Goal: Feedback & Contribution: Contribute content

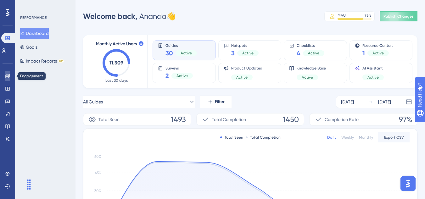
click at [5, 78] on link at bounding box center [7, 76] width 5 height 10
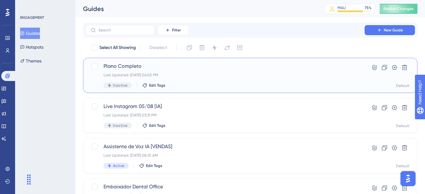
click at [175, 68] on span "Plano Completo" at bounding box center [224, 67] width 243 height 8
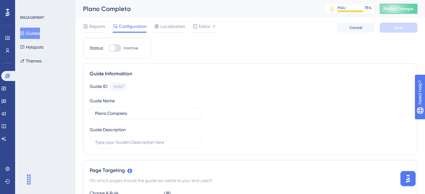
click at [32, 29] on button "Guides" at bounding box center [30, 33] width 20 height 11
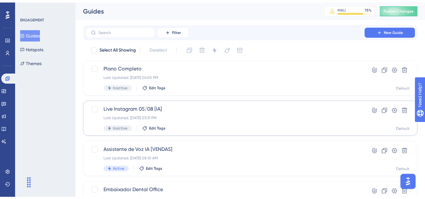
scroll to position [63, 0]
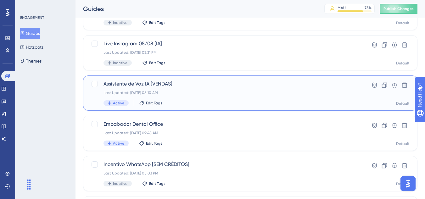
click at [225, 97] on div "Assistente de Voz IA [VENDAS] Last Updated: 01 de ago. de 2025 08:10 AM Active …" at bounding box center [224, 93] width 243 height 26
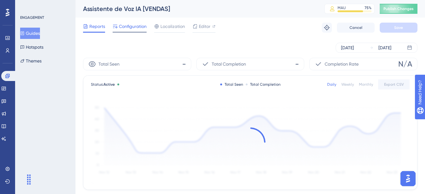
click at [141, 27] on span "Configuration" at bounding box center [133, 27] width 28 height 8
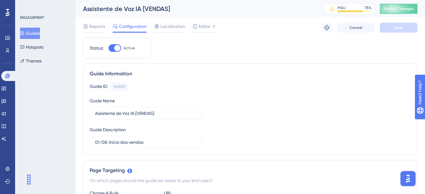
click at [112, 47] on div at bounding box center [114, 48] width 13 height 8
click at [108, 48] on input "Active" at bounding box center [108, 48] width 0 height 0
checkbox input "false"
click at [389, 29] on button "Save" at bounding box center [398, 28] width 38 height 10
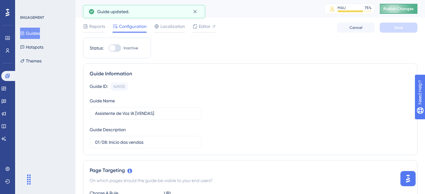
click at [409, 8] on span "Publish Changes" at bounding box center [398, 8] width 30 height 5
click at [36, 34] on button "Guides" at bounding box center [30, 33] width 20 height 11
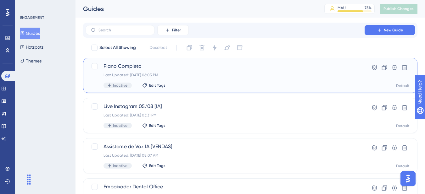
click at [152, 68] on span "Plano Completo" at bounding box center [224, 67] width 243 height 8
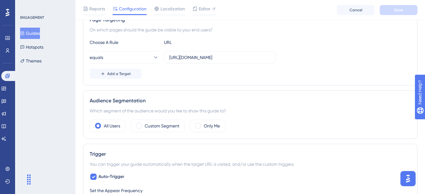
scroll to position [157, 0]
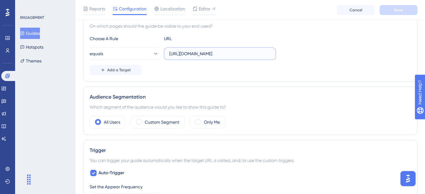
click at [193, 56] on input "https://app.dentaloffice.com.br/#/agenda" at bounding box center [219, 53] width 101 height 7
paste input "customers/list#top"
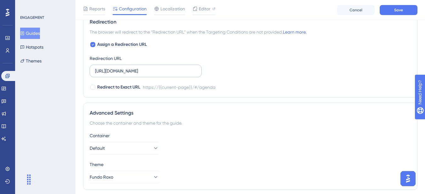
scroll to position [444, 0]
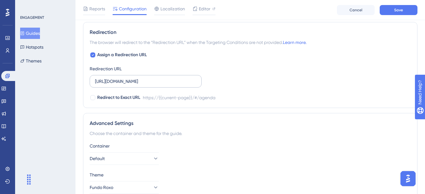
type input "https://app.dentaloffice.com.br/#/customers/list#top"
click at [162, 75] on label "https://app.dentaloffice.com.br/#/agenda" at bounding box center [146, 81] width 112 height 13
click at [162, 78] on input "https://app.dentaloffice.com.br/#/agenda" at bounding box center [145, 81] width 101 height 7
click at [164, 83] on input "https://app.dentaloffice.com.br/#/agenda" at bounding box center [145, 81] width 101 height 7
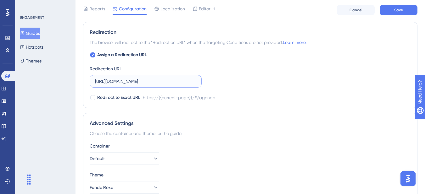
click at [164, 83] on input "https://app.dentaloffice.com.br/#/agenda" at bounding box center [145, 81] width 101 height 7
paste input "customers/list#top"
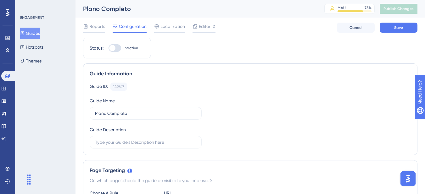
type input "https://app.dentaloffice.com.br/#/customers/list#top"
click at [119, 44] on div "Status: Inactive" at bounding box center [117, 48] width 68 height 21
click at [117, 47] on div at bounding box center [114, 48] width 13 height 8
click at [108, 48] on input "Inactive" at bounding box center [108, 48] width 0 height 0
checkbox input "true"
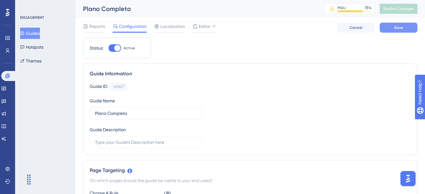
click at [395, 28] on span "Save" at bounding box center [398, 27] width 9 height 5
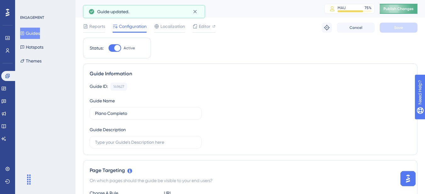
click at [403, 9] on span "Publish Changes" at bounding box center [398, 8] width 30 height 5
click at [194, 8] on icon at bounding box center [195, 11] width 6 height 6
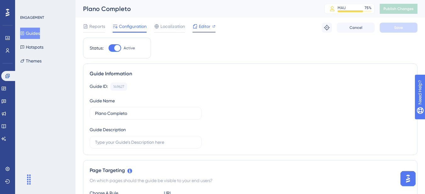
click at [198, 25] on div "Editor" at bounding box center [203, 27] width 23 height 8
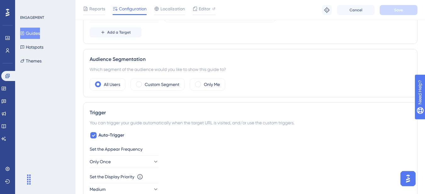
scroll to position [220, 0]
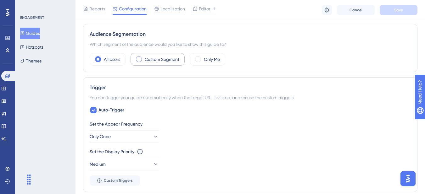
click at [148, 60] on label "Custom Segment" at bounding box center [162, 60] width 35 height 8
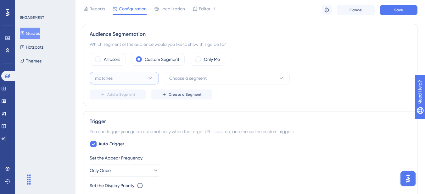
click at [150, 80] on icon at bounding box center [150, 78] width 6 height 6
click at [140, 95] on div "matches matches" at bounding box center [124, 97] width 51 height 13
click at [204, 74] on button "Choose a segment" at bounding box center [227, 78] width 126 height 13
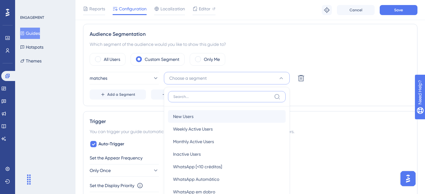
scroll to position [246, 0]
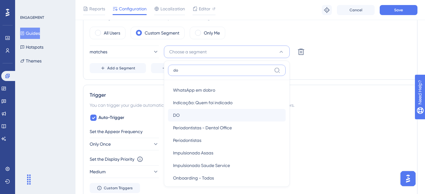
type input "do"
click at [205, 115] on div "DO DO" at bounding box center [227, 115] width 108 height 13
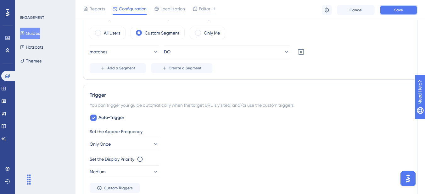
click at [404, 12] on button "Save" at bounding box center [398, 10] width 38 height 10
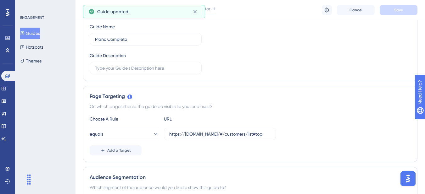
scroll to position [0, 0]
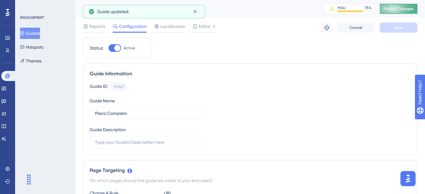
click at [413, 8] on span "Publish Changes" at bounding box center [398, 8] width 30 height 5
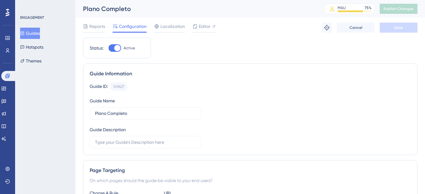
click at [75, 103] on div "ENGAGEMENT Guides Hotspots Themes" at bounding box center [45, 97] width 60 height 194
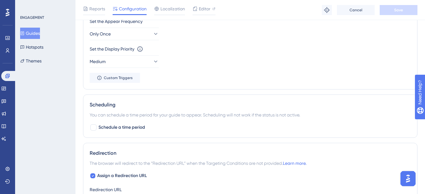
scroll to position [346, 0]
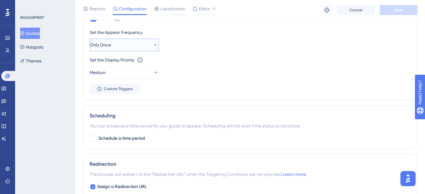
click at [120, 45] on button "Only Once" at bounding box center [124, 45] width 69 height 13
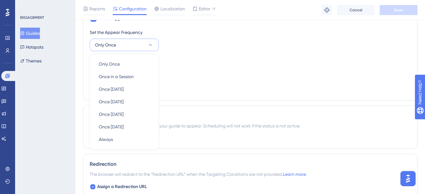
scroll to position [341, 0]
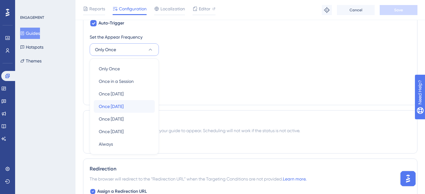
click at [137, 104] on div "Once in 7 days Once in 7 days" at bounding box center [124, 106] width 51 height 13
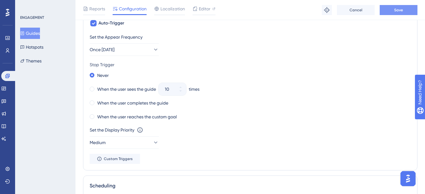
click at [406, 13] on button "Save" at bounding box center [398, 10] width 38 height 10
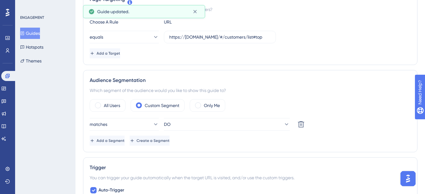
scroll to position [2, 0]
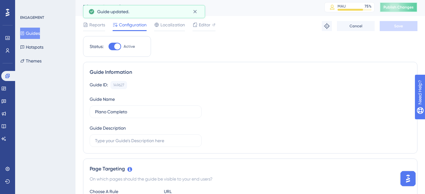
click at [413, 9] on span "Publish Changes" at bounding box center [398, 7] width 30 height 5
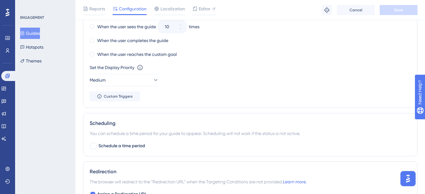
scroll to position [379, 0]
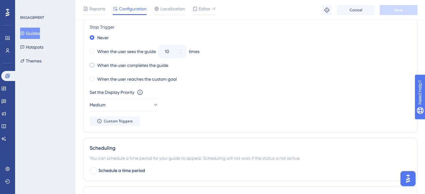
click at [91, 65] on span at bounding box center [92, 65] width 5 height 5
click at [96, 64] on input "radio" at bounding box center [96, 64] width 0 height 0
click at [400, 8] on span "Save" at bounding box center [398, 10] width 9 height 5
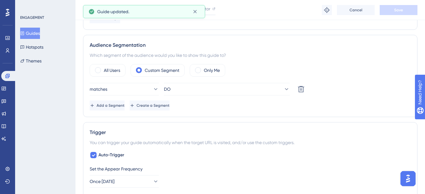
scroll to position [0, 0]
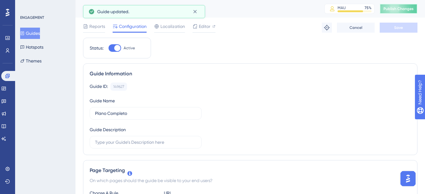
click at [413, 6] on button "Publish Changes" at bounding box center [398, 9] width 38 height 10
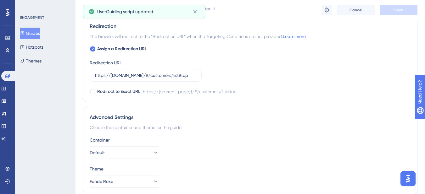
scroll to position [575, 0]
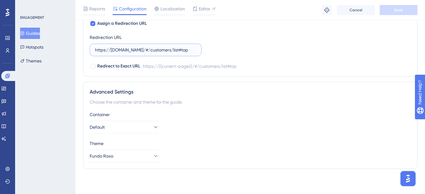
click at [170, 52] on input "https://app.dentaloffice.com.br/#/customers/list#top" at bounding box center [145, 50] width 101 height 7
paste input "agenda"
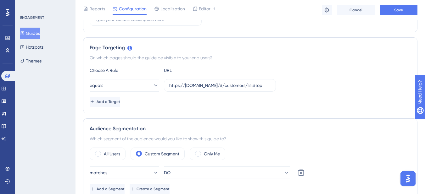
scroll to position [103, 0]
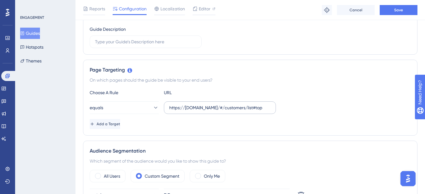
type input "https://app.dentaloffice.com.br/#/agenda"
click at [212, 107] on input "https://app.dentaloffice.com.br/#/customers/list#top" at bounding box center [219, 107] width 101 height 7
paste input "agenda"
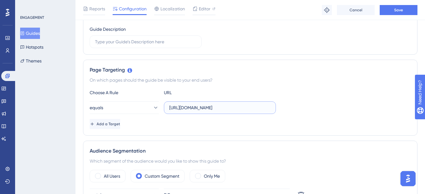
type input "https://app.dentaloffice.com.br/#/agenda"
click at [229, 85] on div "Page Targeting On which pages should the guide be visible to your end users? Ch…" at bounding box center [250, 98] width 334 height 76
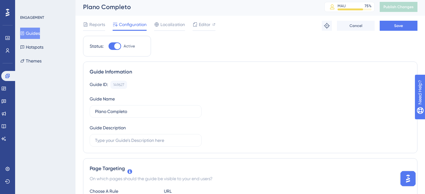
scroll to position [0, 0]
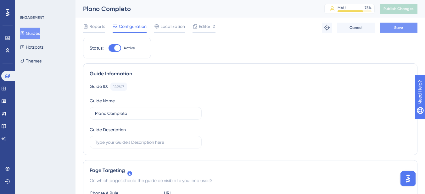
click at [396, 28] on span "Save" at bounding box center [398, 27] width 9 height 5
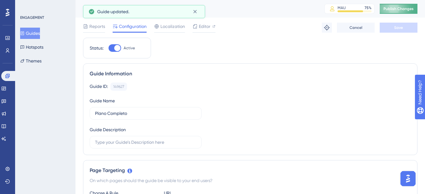
click at [394, 10] on span "Publish Changes" at bounding box center [398, 8] width 30 height 5
click at [34, 33] on button "Guides" at bounding box center [30, 33] width 20 height 11
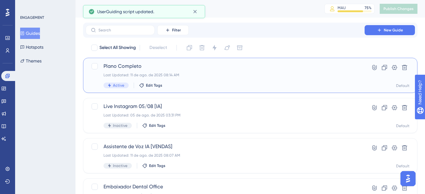
click at [173, 74] on div "Last Updated: 11 de ago. de 2025 08:14 AM" at bounding box center [224, 75] width 243 height 5
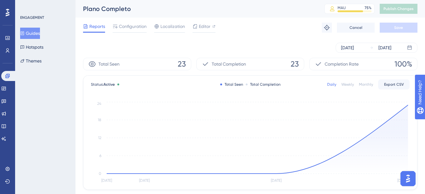
click at [40, 33] on button "Guides" at bounding box center [30, 33] width 20 height 11
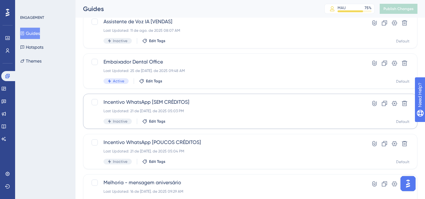
scroll to position [94, 0]
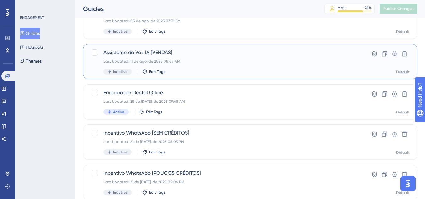
click at [210, 74] on div "Inactive Edit Tags" at bounding box center [224, 72] width 243 height 6
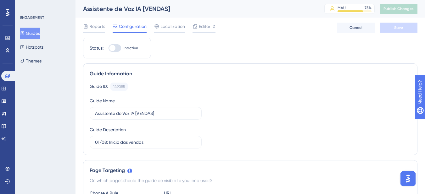
click at [118, 46] on div at bounding box center [114, 48] width 13 height 8
click at [108, 48] on input "Inactive" at bounding box center [108, 48] width 0 height 0
checkbox input "true"
click at [392, 29] on button "Save" at bounding box center [398, 28] width 38 height 10
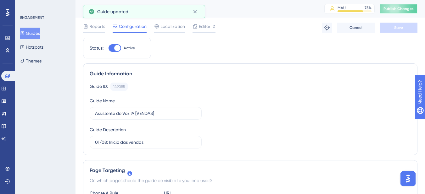
click at [402, 11] on span "Publish Changes" at bounding box center [398, 8] width 30 height 5
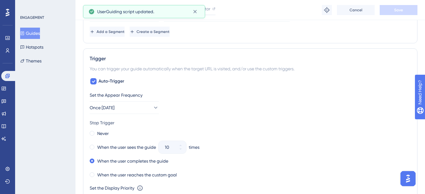
scroll to position [314, 0]
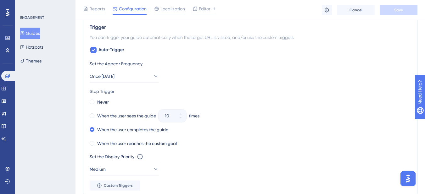
click at [36, 28] on button "Guides" at bounding box center [30, 33] width 20 height 11
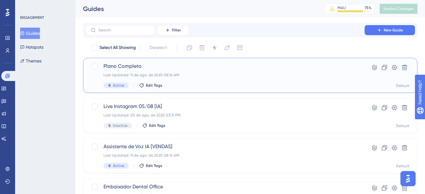
click at [190, 65] on span "Plano Completo" at bounding box center [224, 67] width 243 height 8
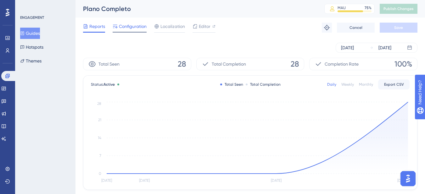
click at [125, 27] on span "Configuration" at bounding box center [133, 27] width 28 height 8
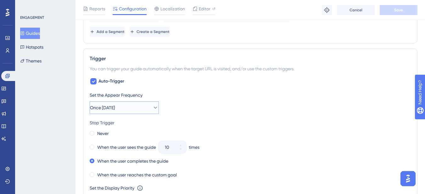
click at [135, 108] on button "Once in 7 days" at bounding box center [124, 108] width 69 height 13
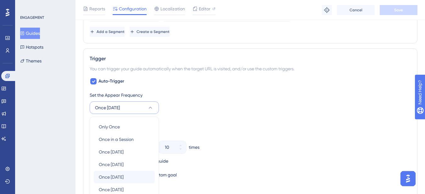
scroll to position [351, 0]
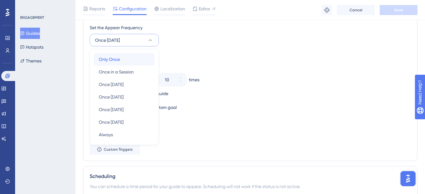
click at [132, 62] on div "Only Once Only Once" at bounding box center [124, 59] width 51 height 13
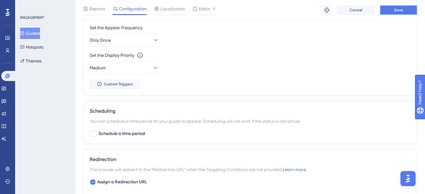
click at [403, 9] on button "Save" at bounding box center [398, 10] width 38 height 10
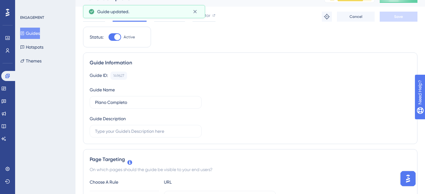
scroll to position [0, 0]
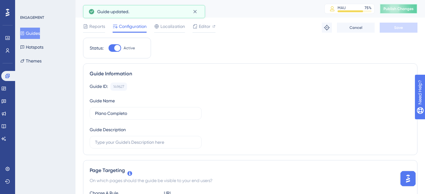
click at [413, 7] on span "Publish Changes" at bounding box center [398, 8] width 30 height 5
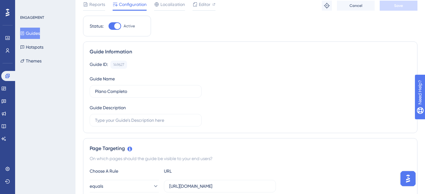
scroll to position [94, 0]
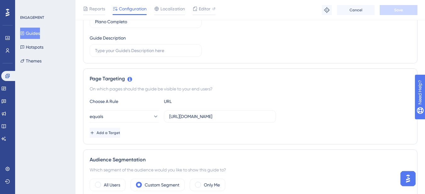
drag, startPoint x: 185, startPoint y: 111, endPoint x: 293, endPoint y: 112, distance: 107.8
click at [293, 112] on div "equals https://app.dentaloffice.com.br/#/agenda" at bounding box center [250, 116] width 321 height 13
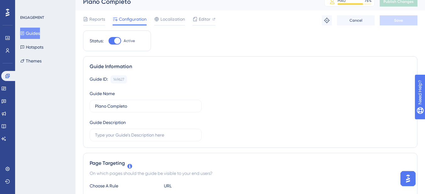
scroll to position [0, 0]
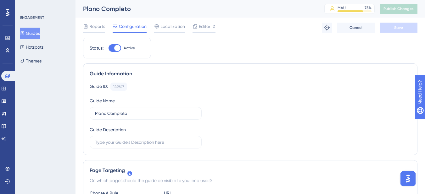
drag, startPoint x: 31, startPoint y: 35, endPoint x: 38, endPoint y: 35, distance: 6.3
click at [31, 35] on button "Guides" at bounding box center [30, 33] width 20 height 11
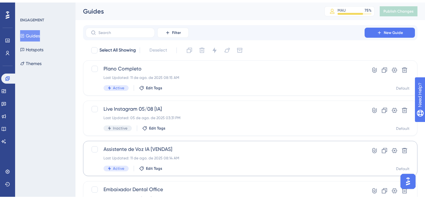
scroll to position [31, 0]
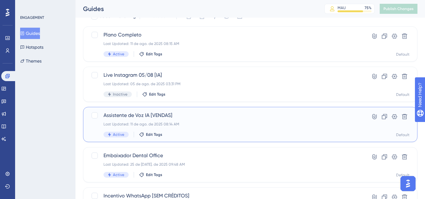
click at [185, 133] on div "Active Edit Tags" at bounding box center [224, 135] width 243 height 6
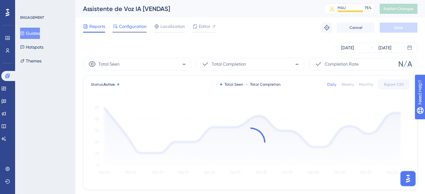
click at [124, 30] on div "Configuration" at bounding box center [130, 28] width 34 height 10
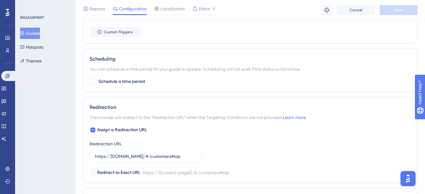
scroll to position [472, 0]
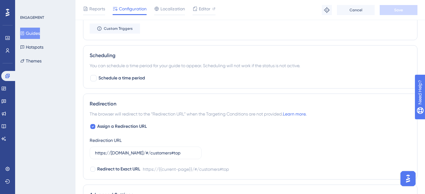
click at [40, 31] on button "Guides" at bounding box center [30, 33] width 20 height 11
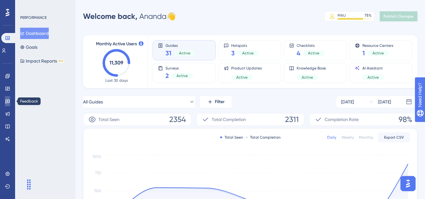
click at [10, 98] on link at bounding box center [7, 101] width 5 height 10
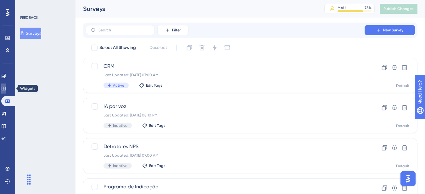
click at [6, 93] on link at bounding box center [3, 89] width 5 height 10
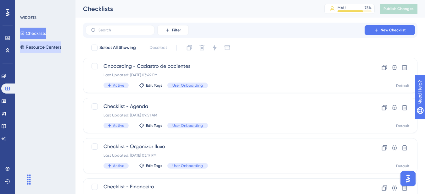
click at [48, 51] on button "Resource Centers" at bounding box center [40, 46] width 41 height 11
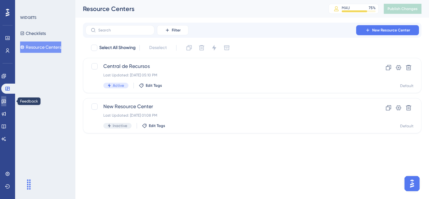
click at [6, 98] on link at bounding box center [3, 101] width 5 height 10
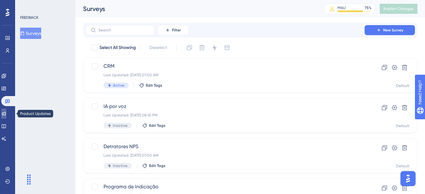
click at [6, 111] on link at bounding box center [3, 114] width 5 height 10
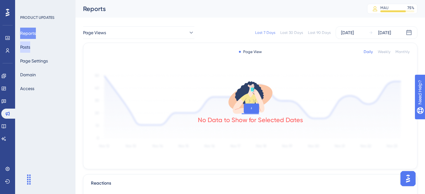
click at [30, 43] on button "Posts" at bounding box center [25, 46] width 10 height 11
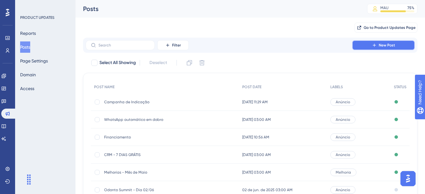
click at [394, 48] on button "New Post" at bounding box center [383, 45] width 63 height 10
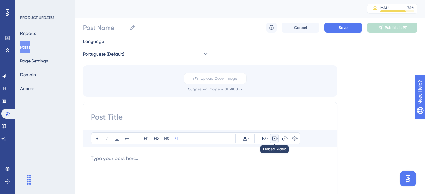
click at [273, 138] on icon at bounding box center [274, 138] width 5 height 5
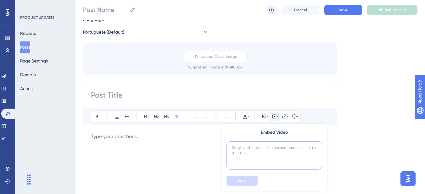
paste textarea "<div style="padding:56.25% 0 0 0;position:relative;"><iframe src="https://playe…"
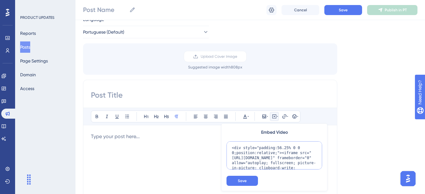
scroll to position [66, 0]
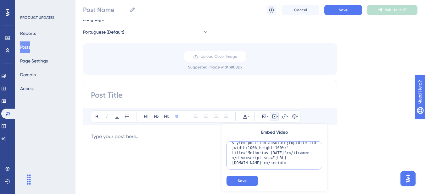
type textarea "<div style="padding:56.25% 0 0 0;position:relative;"><iframe src="https://playe…"
click at [342, 123] on div "Language Portuguese (Default) Upload Cover Image Suggested image width 808 px B…" at bounding box center [250, 165] width 334 height 299
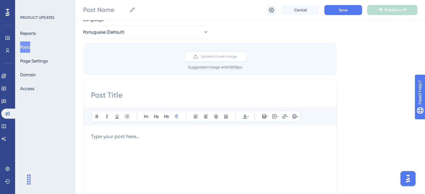
click at [217, 57] on span "Upload Cover Image" at bounding box center [219, 56] width 36 height 5
click at [237, 57] on input "Upload Cover Image" at bounding box center [237, 57] width 0 height 0
click at [211, 55] on span "Upload Cover Image" at bounding box center [219, 56] width 36 height 5
click at [237, 57] on input "Upload Cover Image" at bounding box center [237, 57] width 0 height 0
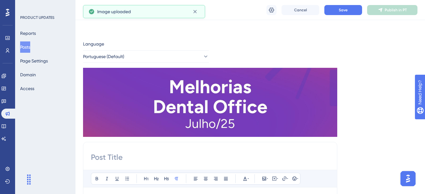
scroll to position [157, 0]
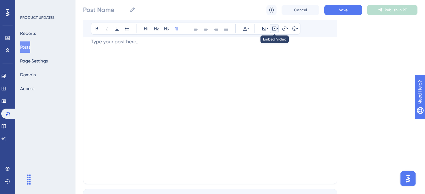
click at [274, 29] on icon at bounding box center [274, 29] width 1 height 2
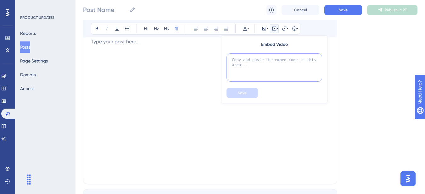
paste textarea "<div style="padding:56.25% 0 0 0;position:relative;"><iframe src="https://playe…"
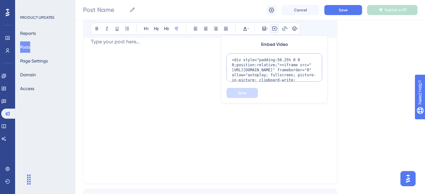
scroll to position [66, 0]
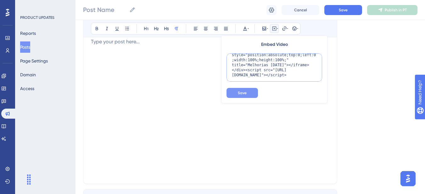
type textarea "<div style="padding:56.25% 0 0 0;position:relative;"><iframe src="https://playe…"
click at [246, 95] on span "Save" at bounding box center [242, 93] width 9 height 5
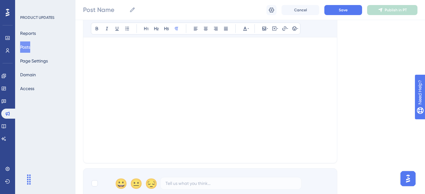
scroll to position [251, 0]
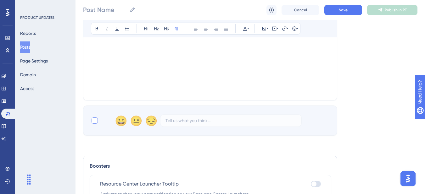
click at [94, 121] on div at bounding box center [94, 121] width 6 height 6
checkbox input "true"
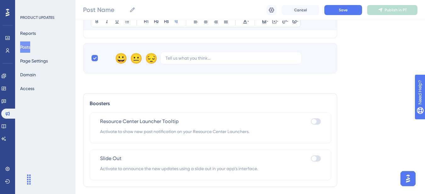
scroll to position [332, 0]
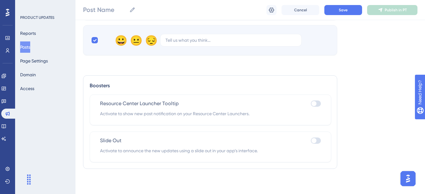
click at [316, 104] on div at bounding box center [313, 103] width 5 height 5
click at [311, 104] on input "checkbox" at bounding box center [310, 104] width 0 height 0
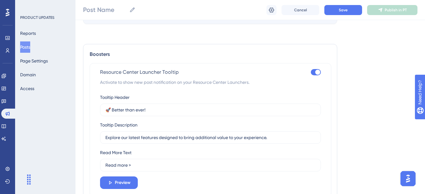
click at [313, 72] on div at bounding box center [316, 72] width 10 height 6
click at [311, 72] on input "checkbox" at bounding box center [310, 72] width 0 height 0
checkbox input "false"
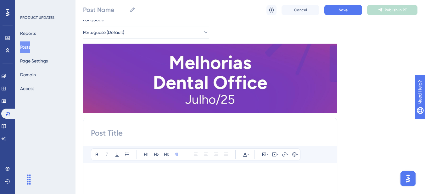
scroll to position [18, 0]
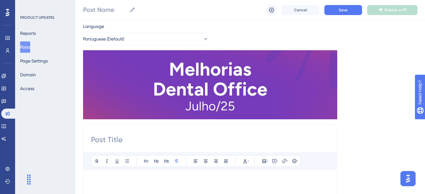
click at [131, 137] on input at bounding box center [210, 140] width 238 height 10
type input "Confira as melhorias do último mês!"
click at [91, 8] on input "Post Name" at bounding box center [105, 9] width 44 height 9
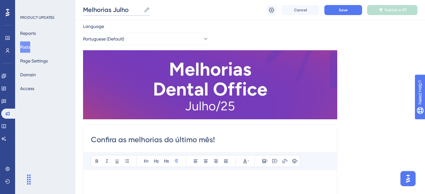
type input "Melhorias Julho"
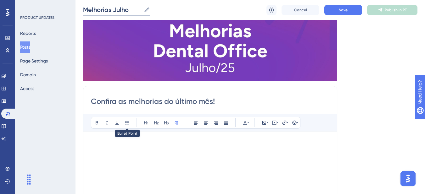
scroll to position [63, 0]
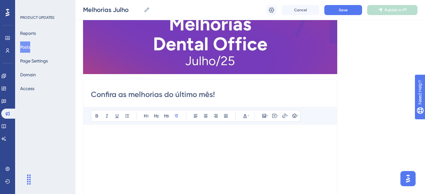
click at [130, 97] on input "Confira as melhorias do último mês!" at bounding box center [210, 95] width 238 height 10
paste input "Novidades de Julho no Dental Office"
type input "Novidades de Julho no Dental Office!"
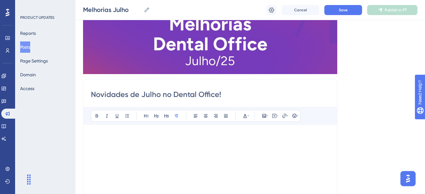
click at [108, 132] on p at bounding box center [210, 136] width 238 height 8
paste div
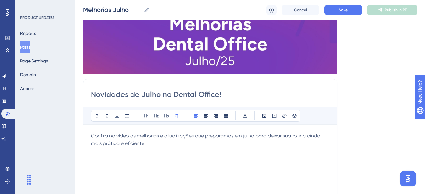
drag, startPoint x: 162, startPoint y: 141, endPoint x: 64, endPoint y: 122, distance: 99.7
click at [173, 144] on p "Confira no vídeo as melhorias e atualizações que preparamos em julho para deixa…" at bounding box center [210, 139] width 238 height 15
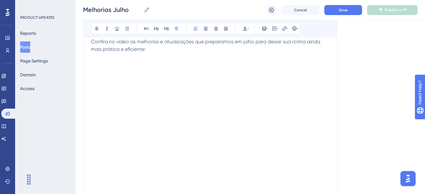
scroll to position [220, 0]
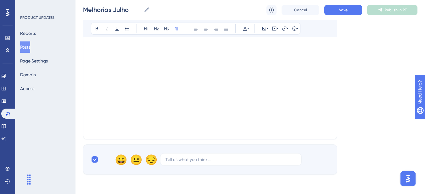
click at [143, 131] on p at bounding box center [210, 128] width 238 height 8
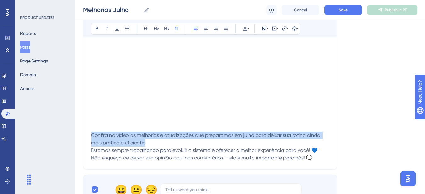
drag, startPoint x: 92, startPoint y: 135, endPoint x: 152, endPoint y: 145, distance: 61.1
click at [152, 145] on p "Confira no vídeo as melhorias e atualizações que preparamos em julho para deixa…" at bounding box center [210, 147] width 238 height 30
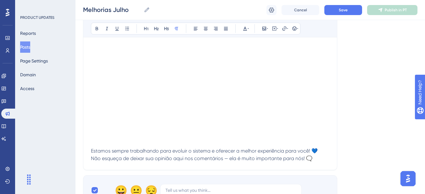
scroll to position [157, 0]
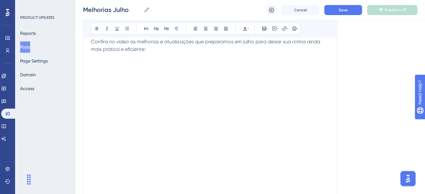
click at [232, 47] on p "Confira no vídeo as melhorias e atualizações que preparamos em julho para deixa…" at bounding box center [210, 45] width 238 height 15
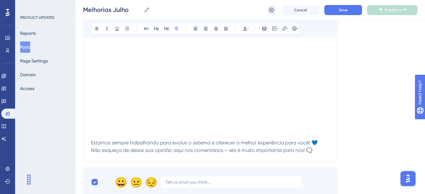
click at [320, 145] on p "Estamos sempre trabalhando para evoluir o sistema e oferecer a melhor experiênc…" at bounding box center [210, 143] width 238 height 23
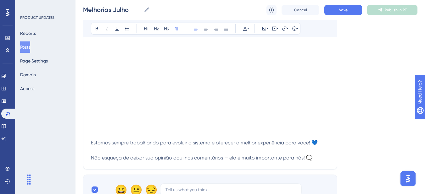
click at [321, 142] on p "Estamos sempre trabalhando para evoluir o sistema e oferecer a melhor experiênc…" at bounding box center [210, 139] width 238 height 15
click at [317, 157] on p "Não esqueça de deixar sua opinião aqui nos comentários — ela é muito importante…" at bounding box center [210, 154] width 238 height 15
drag, startPoint x: 314, startPoint y: 140, endPoint x: 318, endPoint y: 141, distance: 3.5
click at [318, 141] on span "Estamos sempre trabalhando para evoluir o sistema e oferecer a melhor experiênc…" at bounding box center [204, 143] width 227 height 6
click at [229, 158] on span "Não esqueça de deixar sua opinião aqui nos comentários — ela é muito importante…" at bounding box center [198, 158] width 214 height 6
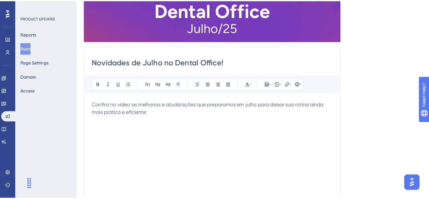
scroll to position [0, 0]
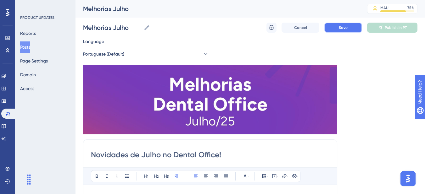
click at [344, 26] on span "Save" at bounding box center [343, 27] width 9 height 5
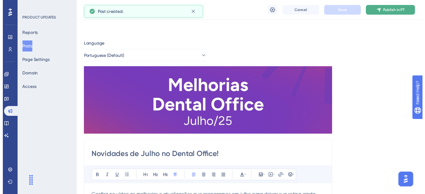
scroll to position [46, 0]
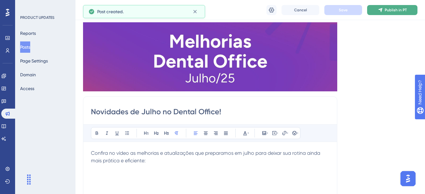
click at [400, 9] on span "Publish in PT" at bounding box center [395, 10] width 22 height 5
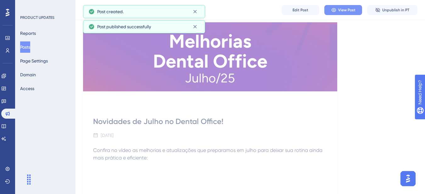
click at [336, 8] on icon at bounding box center [333, 10] width 5 height 5
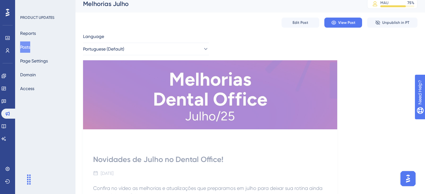
scroll to position [0, 0]
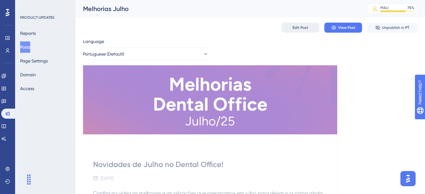
click at [304, 29] on span "Edit Post" at bounding box center [300, 27] width 16 height 5
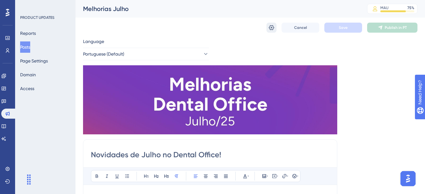
click at [268, 24] on button at bounding box center [271, 28] width 10 height 10
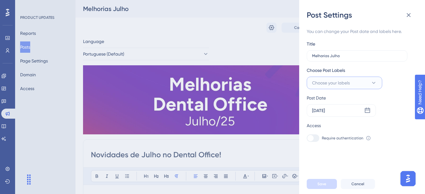
click at [353, 83] on button "Choose your labels" at bounding box center [344, 83] width 75 height 13
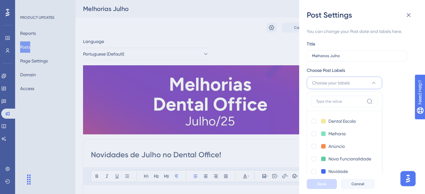
scroll to position [16, 0]
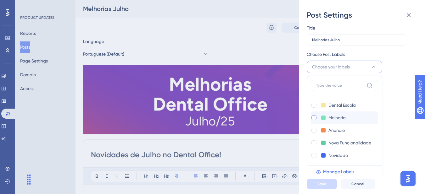
click at [312, 115] on div at bounding box center [314, 118] width 6 height 6
checkbox input "true"
click at [326, 187] on button "Save" at bounding box center [322, 184] width 30 height 10
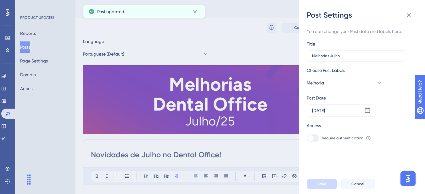
click at [245, 35] on div "Post Settings You can change your Post date and labels here. Title Melhorias Ju…" at bounding box center [212, 97] width 425 height 194
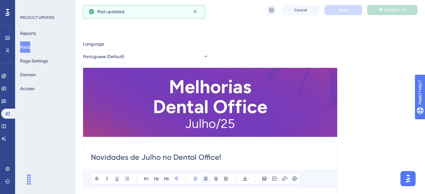
scroll to position [94, 0]
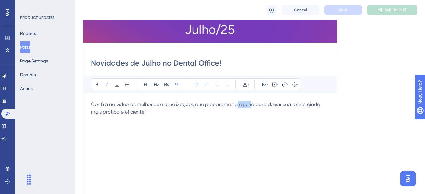
drag, startPoint x: 242, startPoint y: 106, endPoint x: 252, endPoint y: 105, distance: 10.7
click at [252, 105] on span "Confira no vídeo as melhorias e atualizações que preparamos em julho para deixa…" at bounding box center [206, 109] width 230 height 14
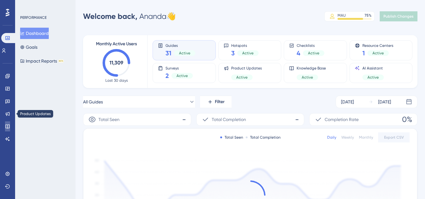
click at [5, 125] on icon at bounding box center [7, 126] width 5 height 5
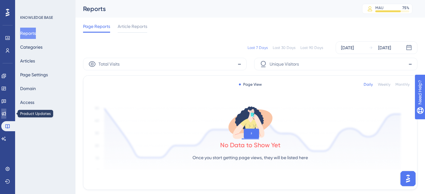
click at [6, 114] on icon at bounding box center [3, 113] width 5 height 5
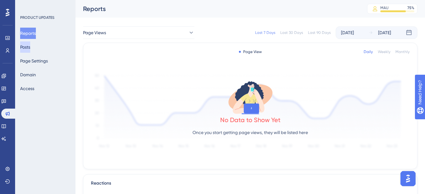
click at [30, 47] on button "Posts" at bounding box center [25, 46] width 10 height 11
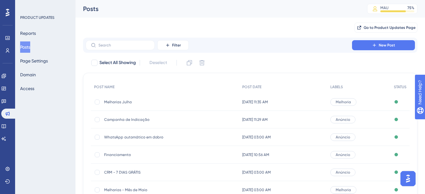
click at [171, 101] on span "Melhorias Julho" at bounding box center [154, 102] width 101 height 5
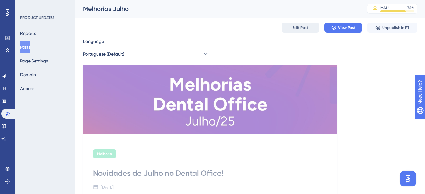
click at [306, 27] on span "Edit Post" at bounding box center [300, 27] width 16 height 5
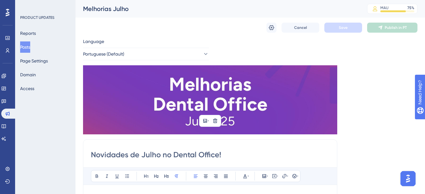
scroll to position [46, 0]
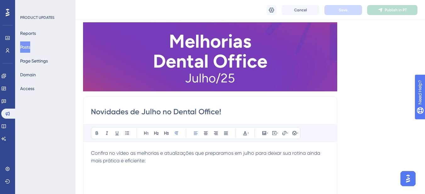
drag, startPoint x: 127, startPoint y: 107, endPoint x: 159, endPoint y: 108, distance: 32.4
click at [159, 108] on input "Novidades de Julho no Dental Office!" at bounding box center [210, 112] width 238 height 10
type input "Novidades no Dental Office!"
click at [346, 6] on button "Save" at bounding box center [343, 10] width 38 height 10
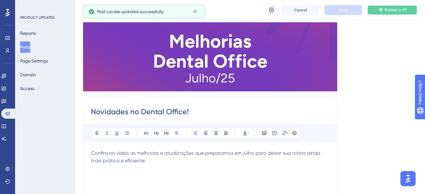
click at [395, 8] on span "Publish in PT" at bounding box center [395, 10] width 22 height 5
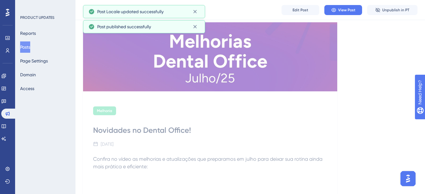
scroll to position [0, 0]
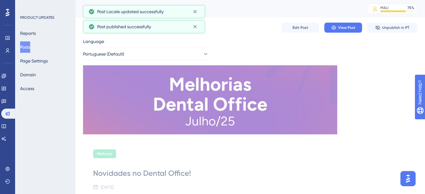
click at [339, 21] on div "Edit Post View Post Unpublish in PT" at bounding box center [250, 28] width 334 height 20
click at [337, 27] on button "View Post" at bounding box center [343, 28] width 38 height 10
